Goal: Browse casually

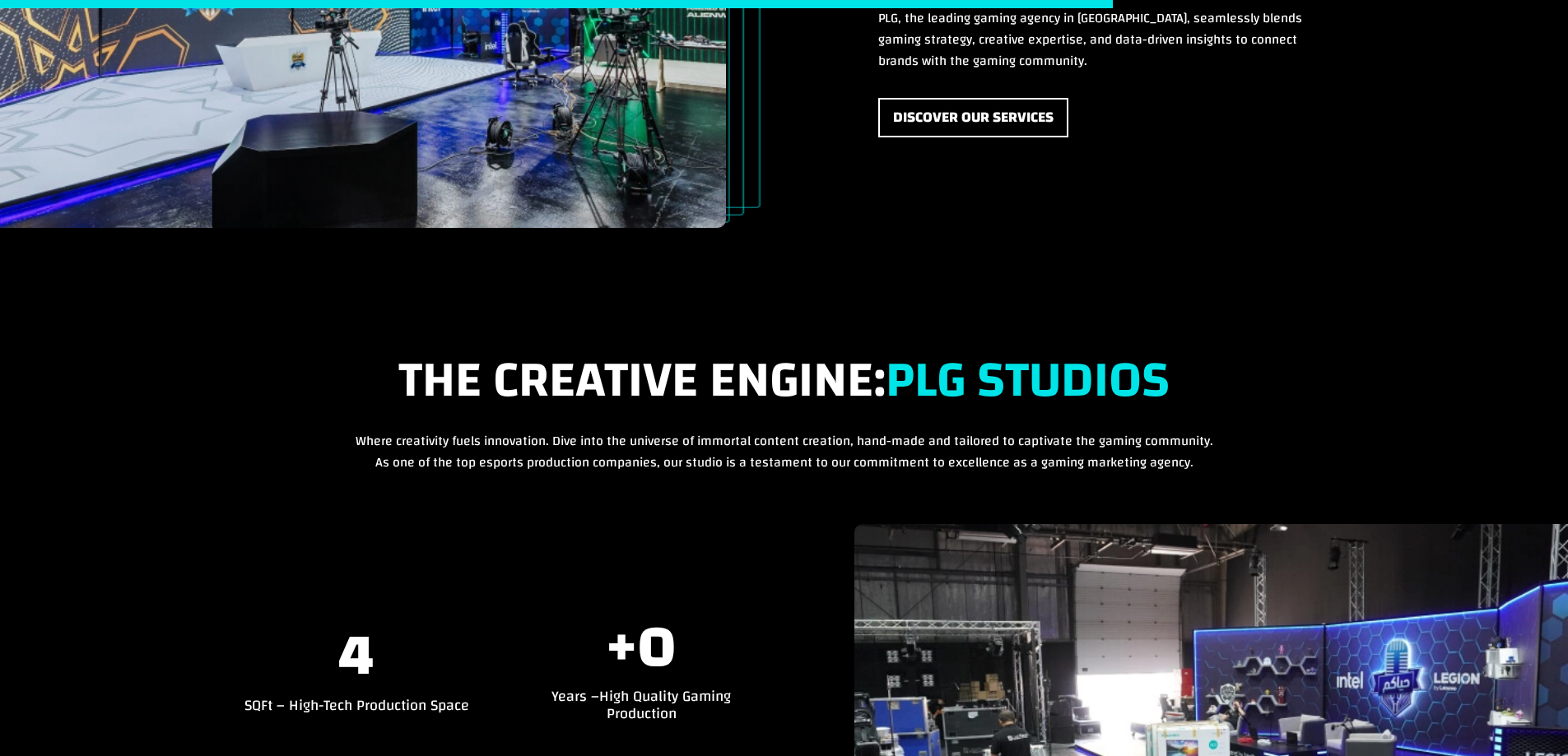
scroll to position [4280, 0]
